Goal: Transaction & Acquisition: Purchase product/service

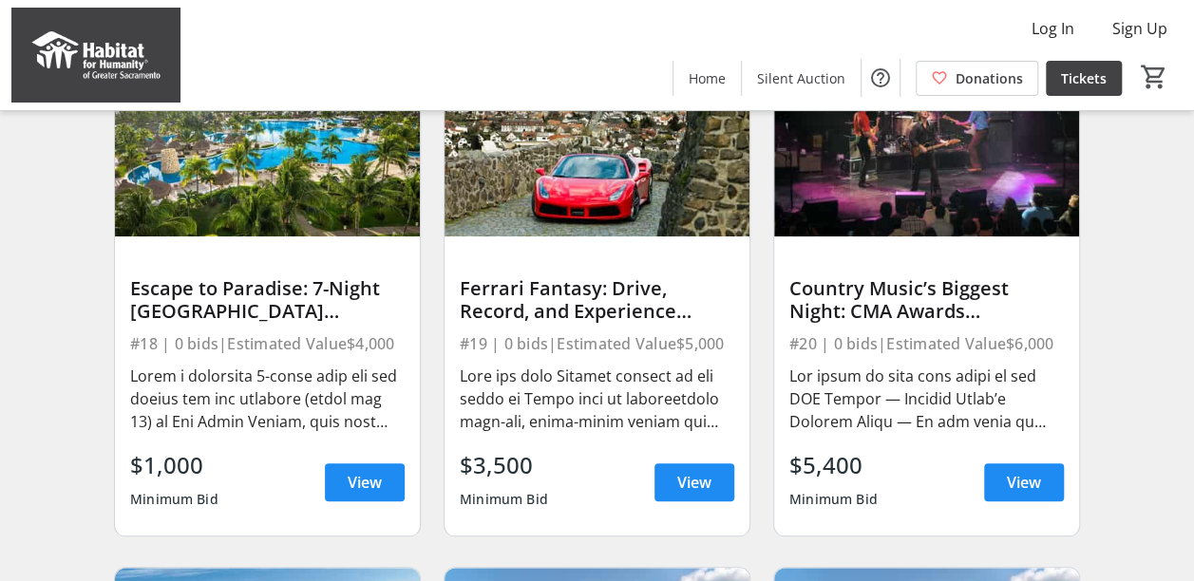
scroll to position [760, 0]
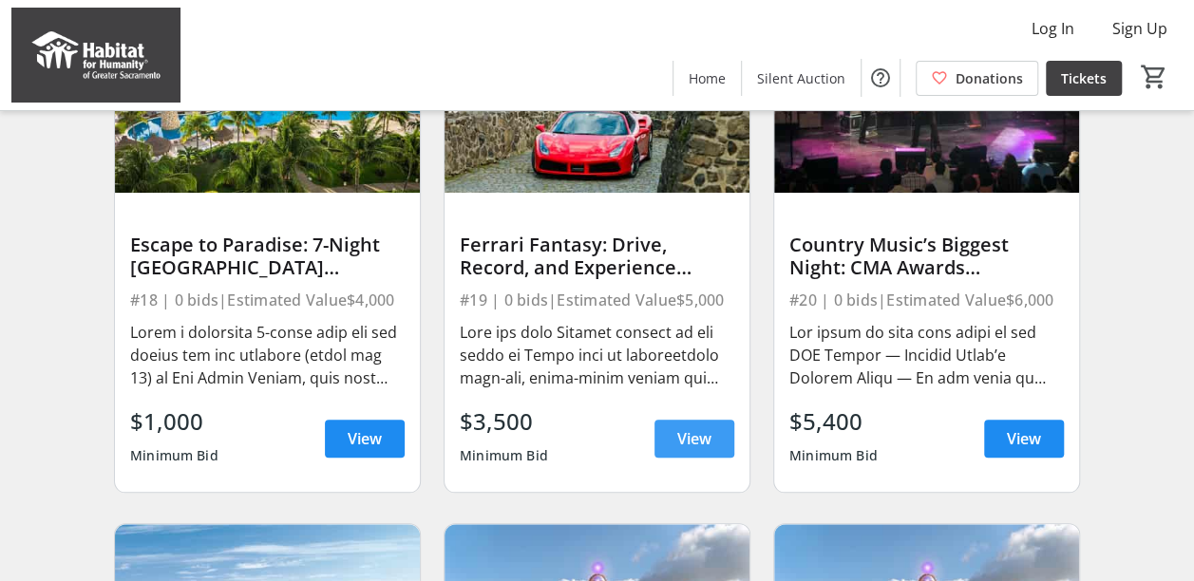
click at [684, 450] on span "View" at bounding box center [694, 438] width 34 height 23
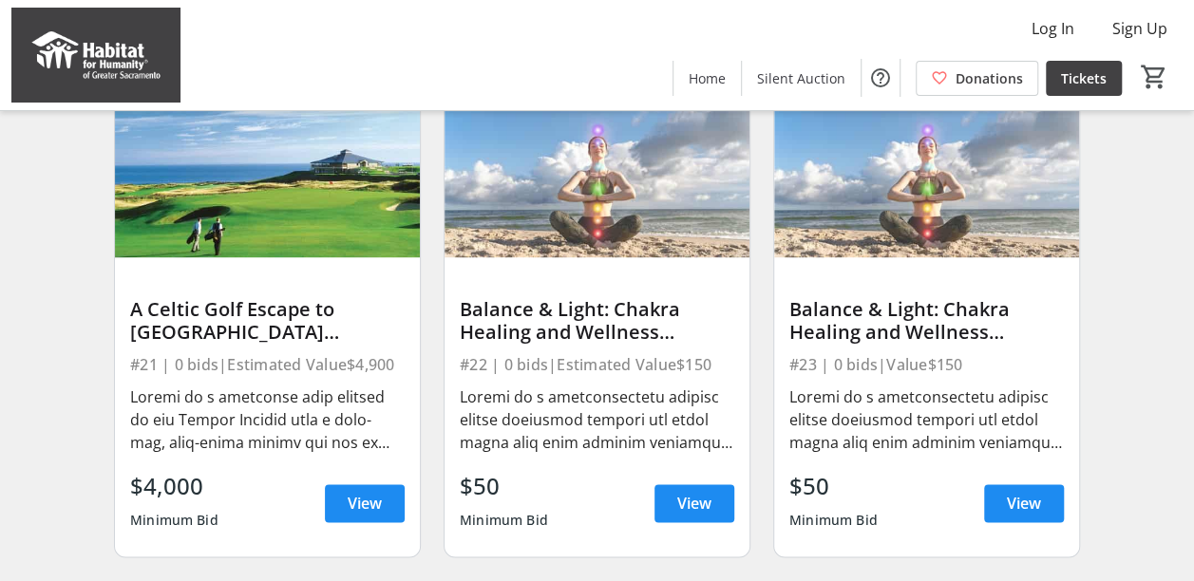
scroll to position [1140, 0]
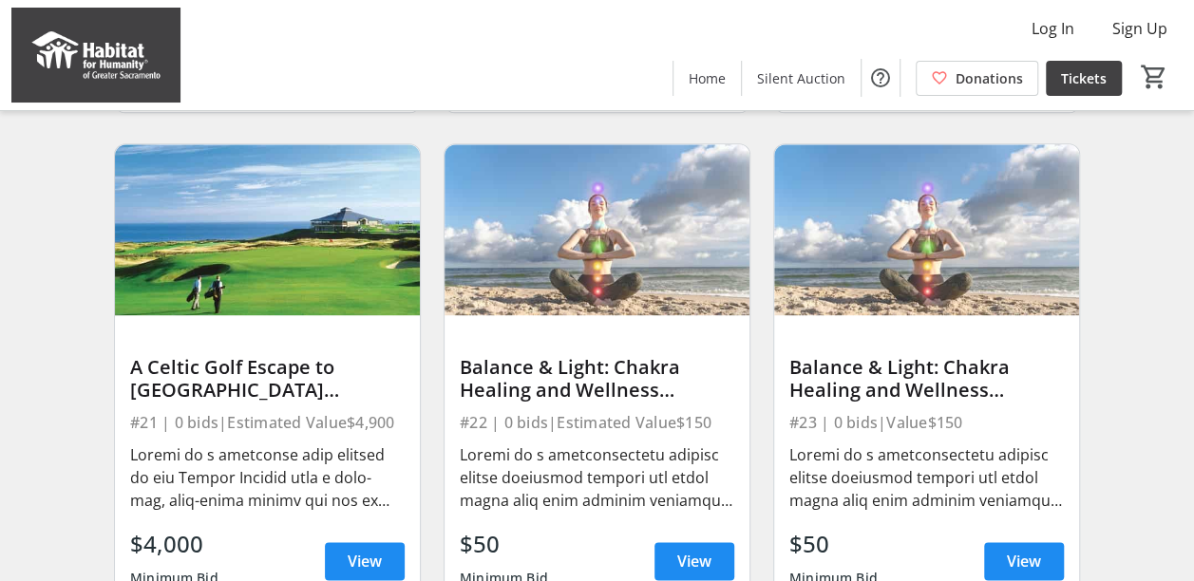
click at [274, 395] on div "A Celtic Golf Escape to [GEOGRAPHIC_DATA][PERSON_NAME], [GEOGRAPHIC_DATA] or [G…" at bounding box center [267, 379] width 274 height 46
click at [355, 567] on span "View" at bounding box center [365, 561] width 34 height 23
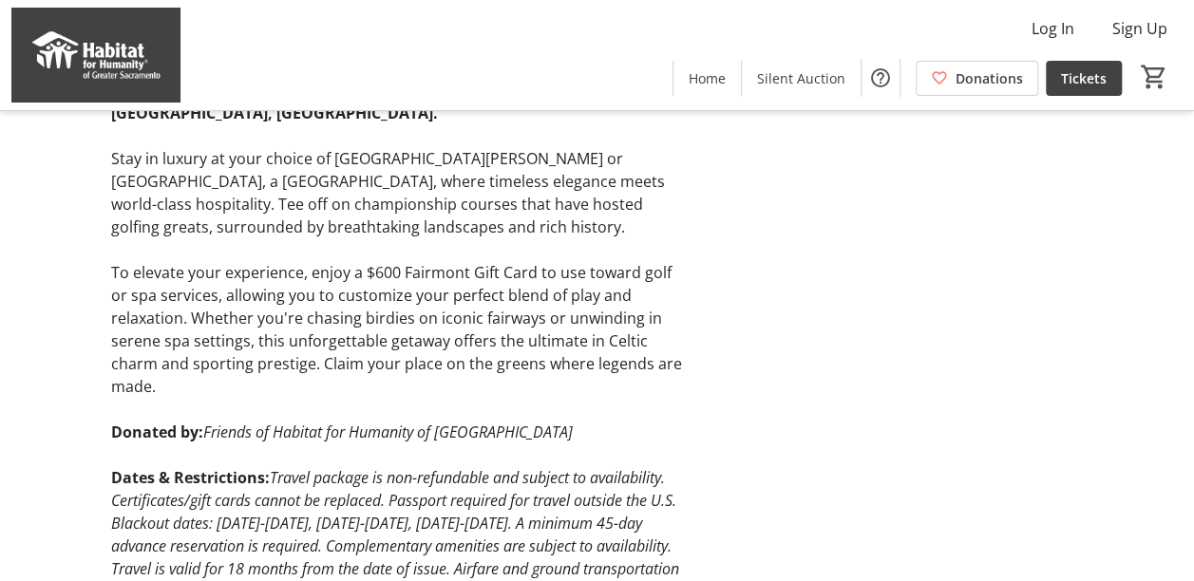
scroll to position [712, 0]
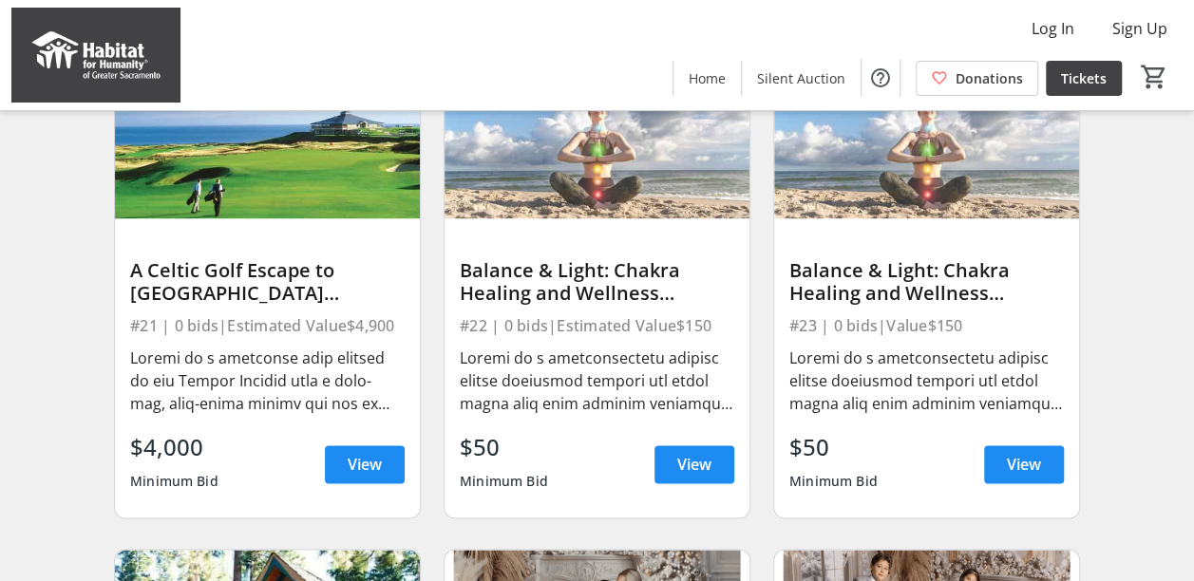
scroll to position [1235, 0]
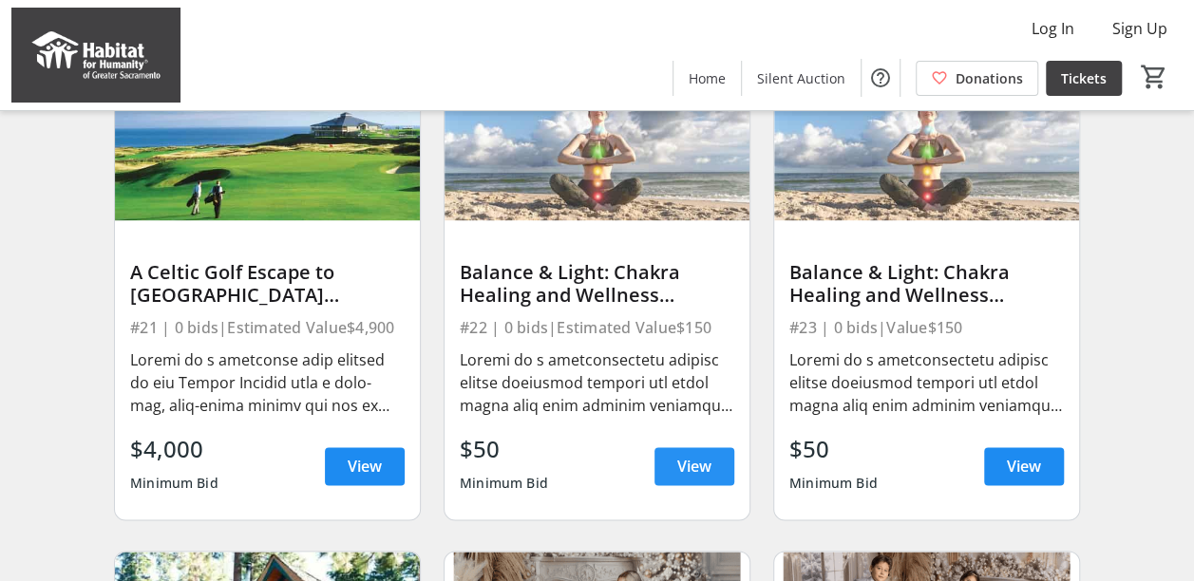
click at [682, 478] on span "View" at bounding box center [694, 466] width 34 height 23
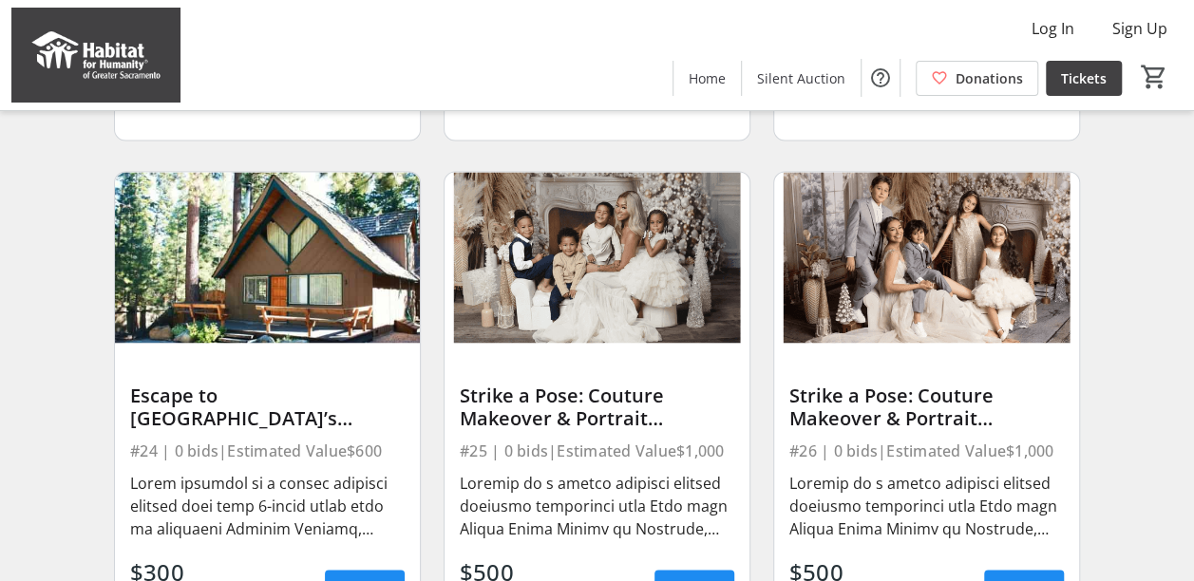
scroll to position [1804, 0]
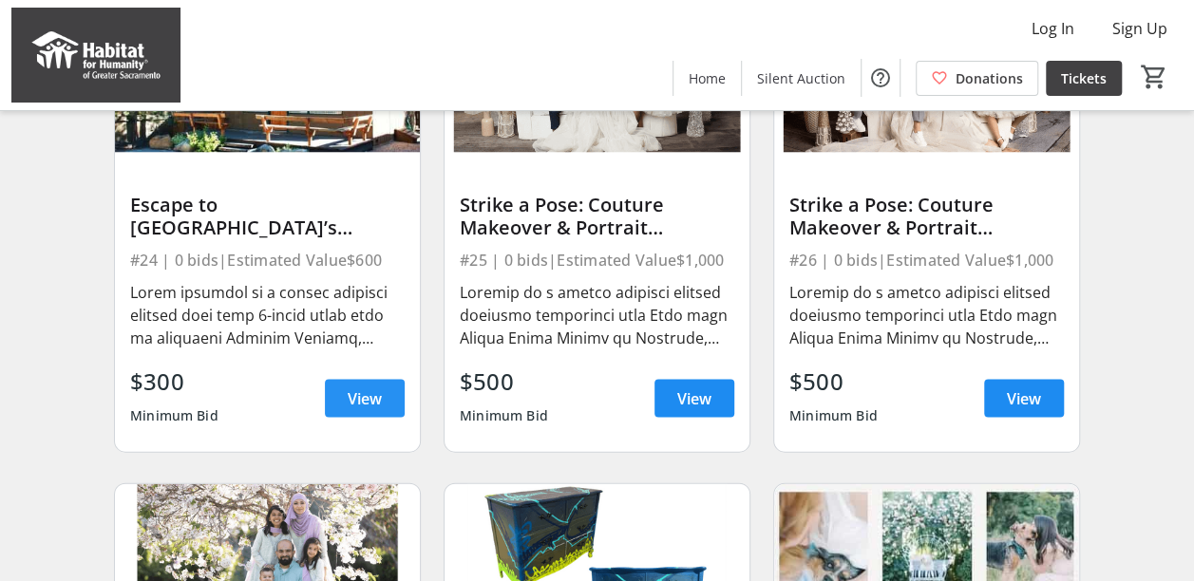
click at [368, 410] on span "View" at bounding box center [365, 398] width 34 height 23
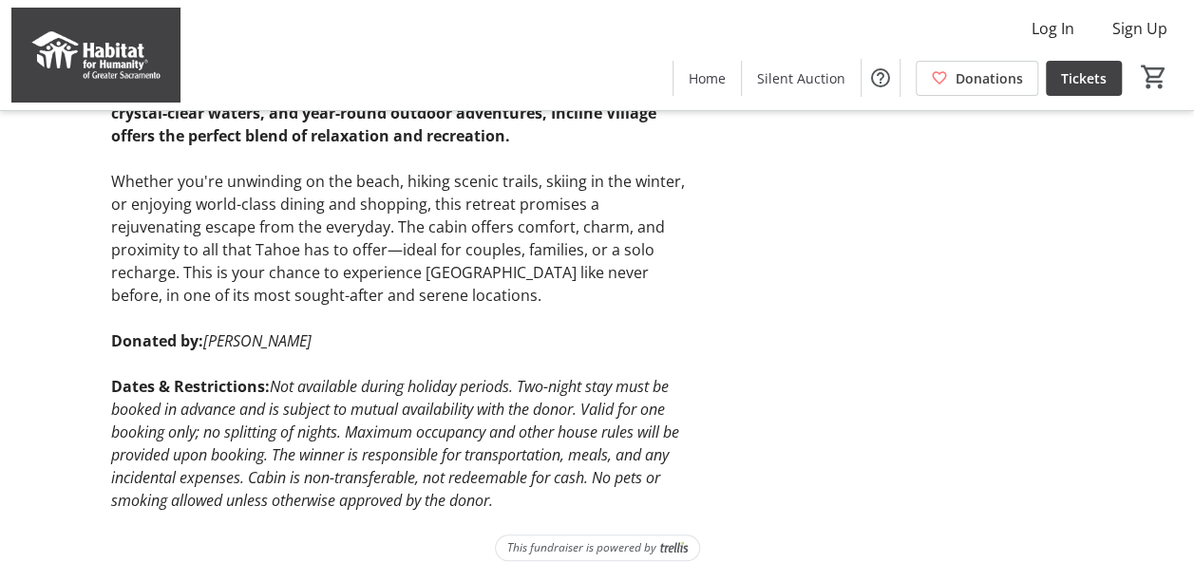
scroll to position [610, 0]
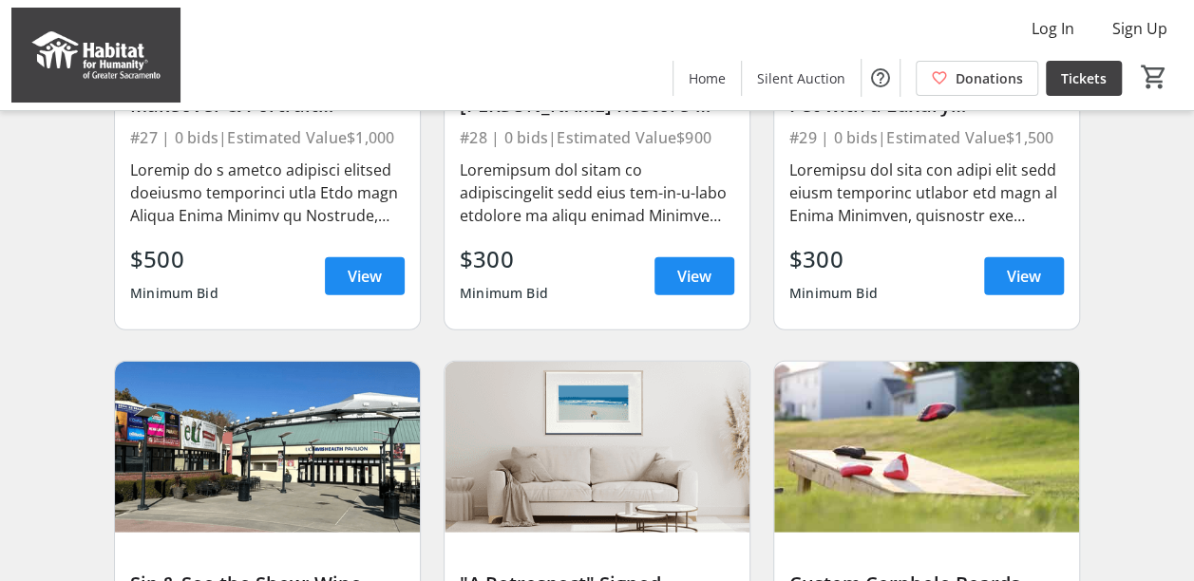
scroll to position [2424, 0]
